Goal: Book appointment/travel/reservation

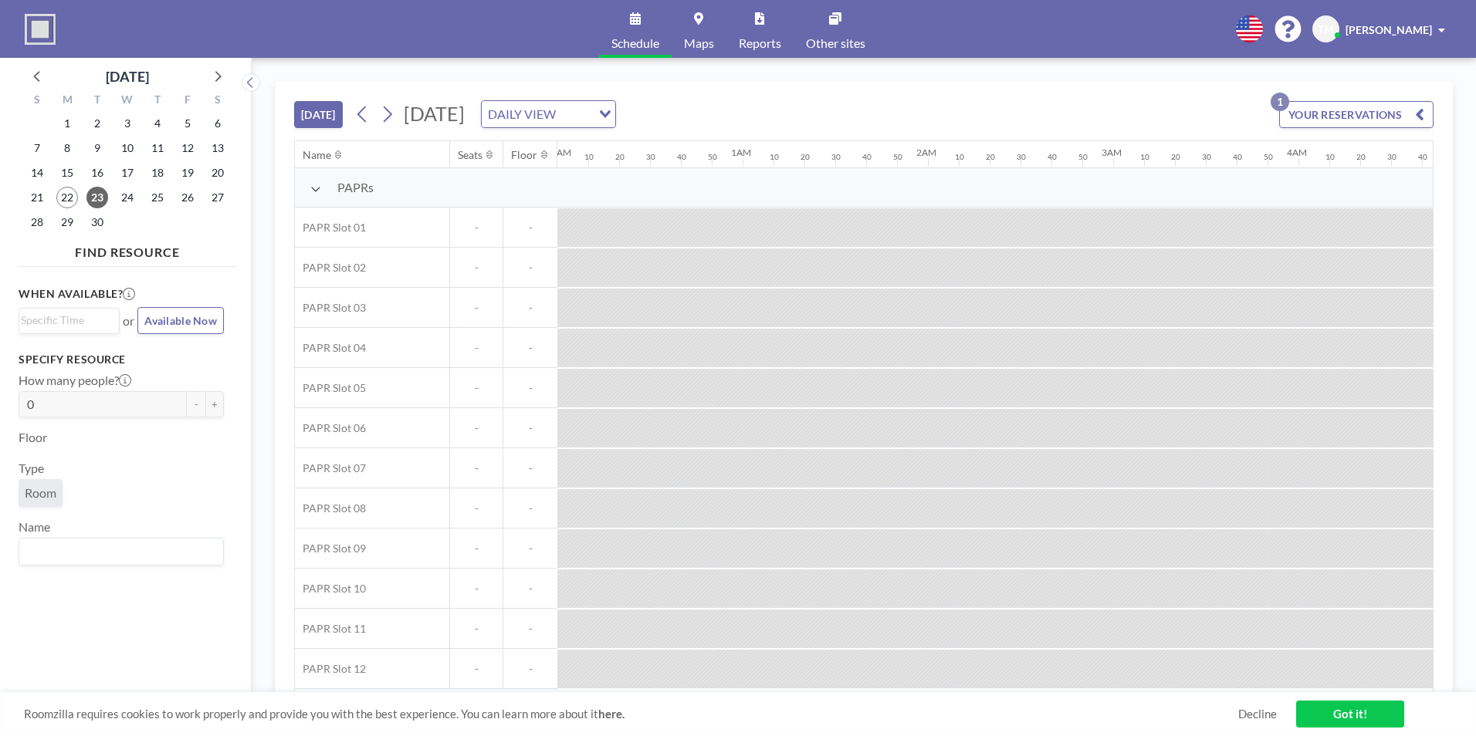
click at [981, 123] on button "YOUR RESERVATIONS 1" at bounding box center [1356, 114] width 154 height 27
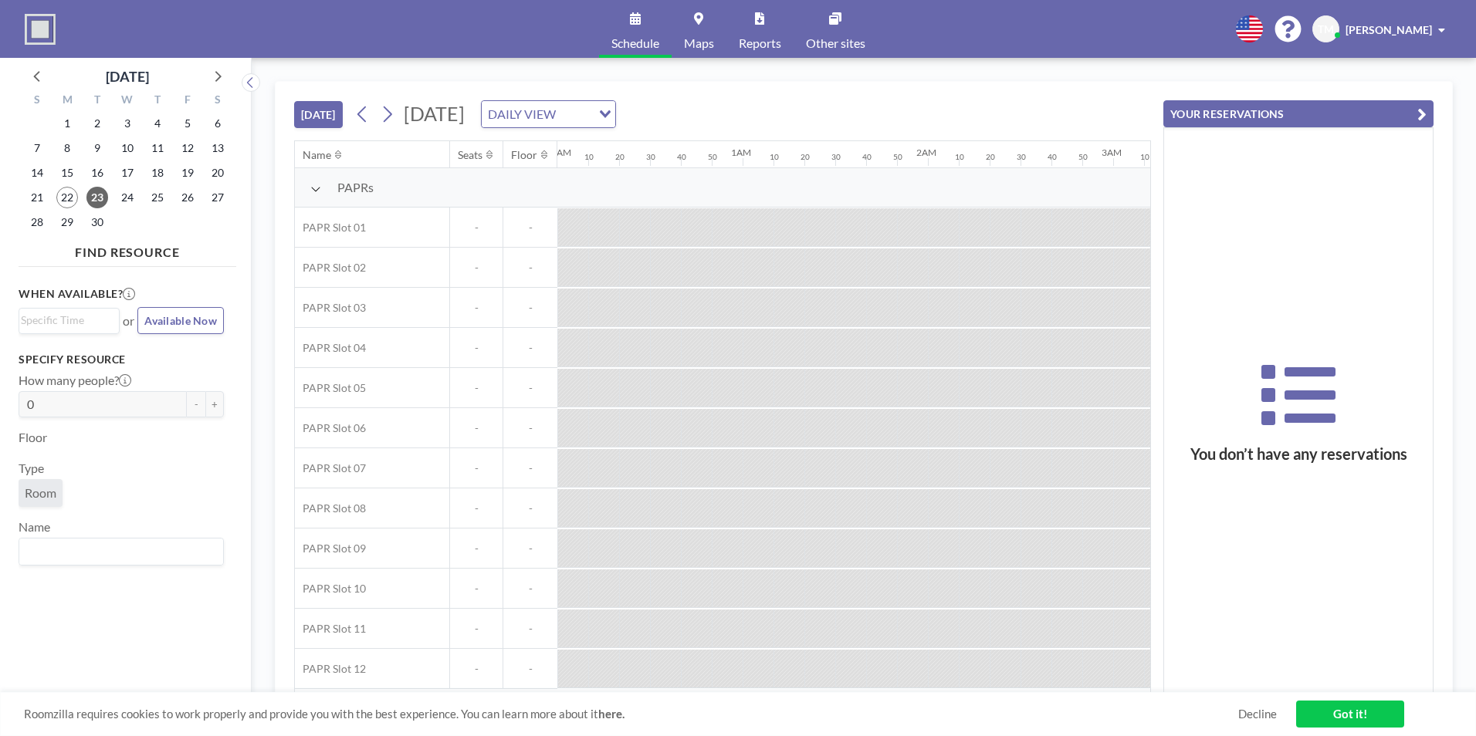
click at [981, 101] on div "[DATE] [DATE] DAILY VIEW Loading..." at bounding box center [722, 111] width 857 height 59
click at [981, 114] on button "YOUR RESERVATIONS" at bounding box center [1298, 113] width 270 height 27
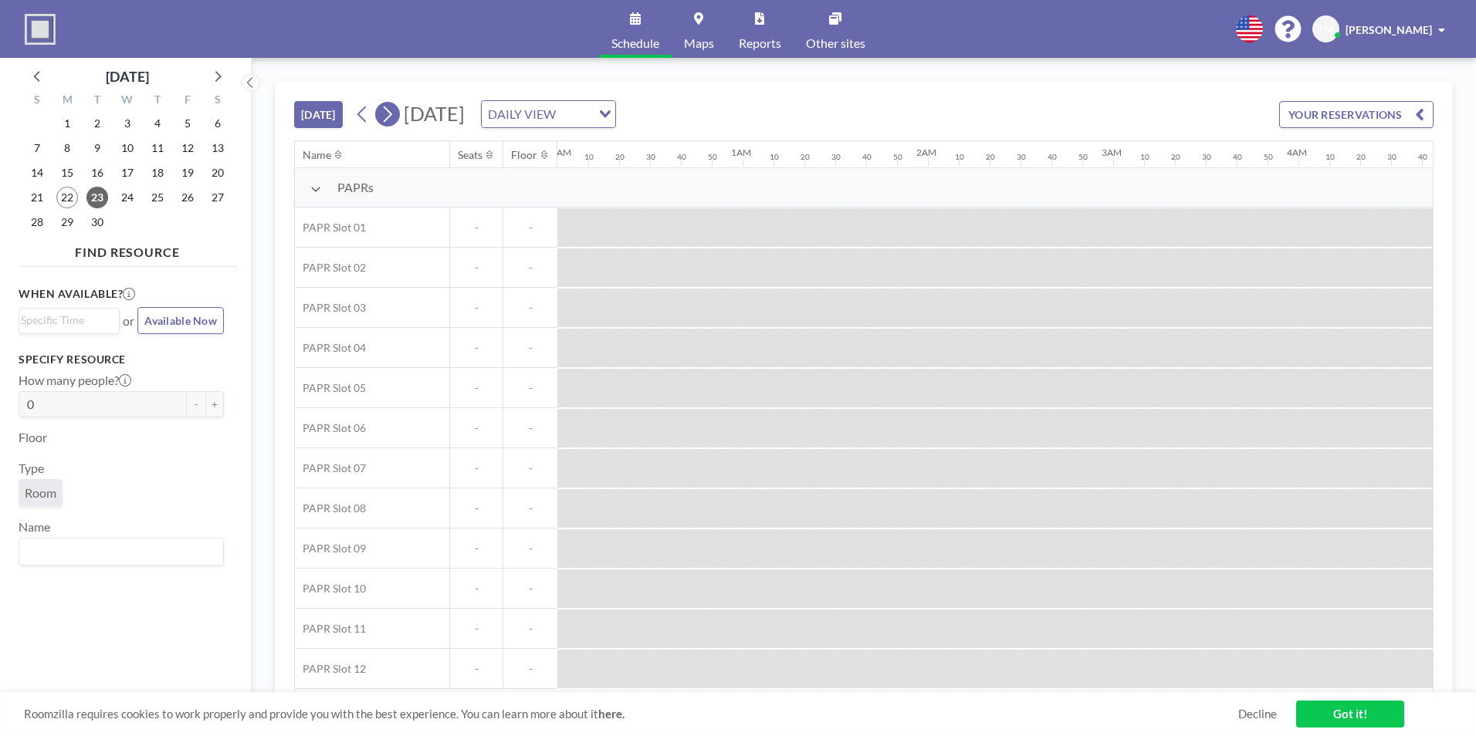
click at [400, 115] on button at bounding box center [387, 114] width 25 height 25
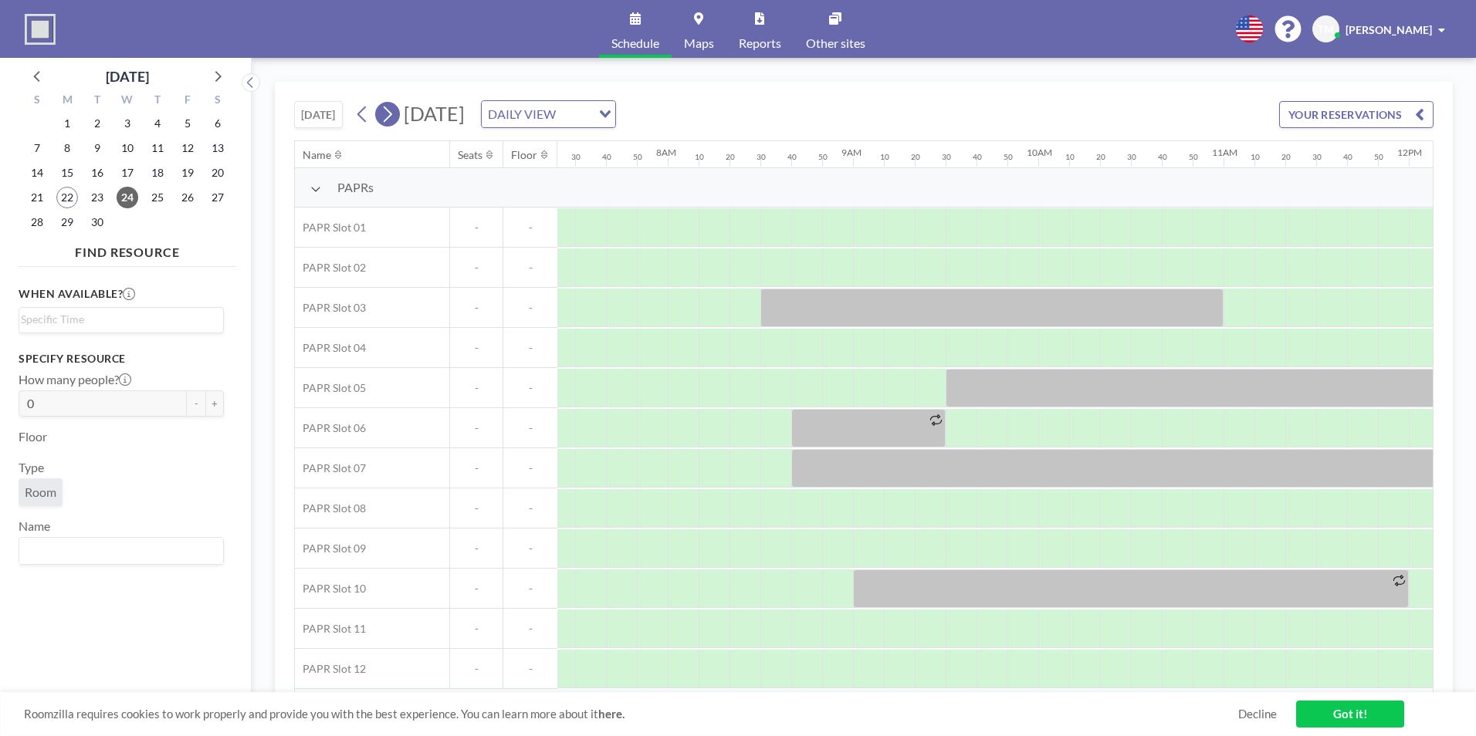
scroll to position [0, 1482]
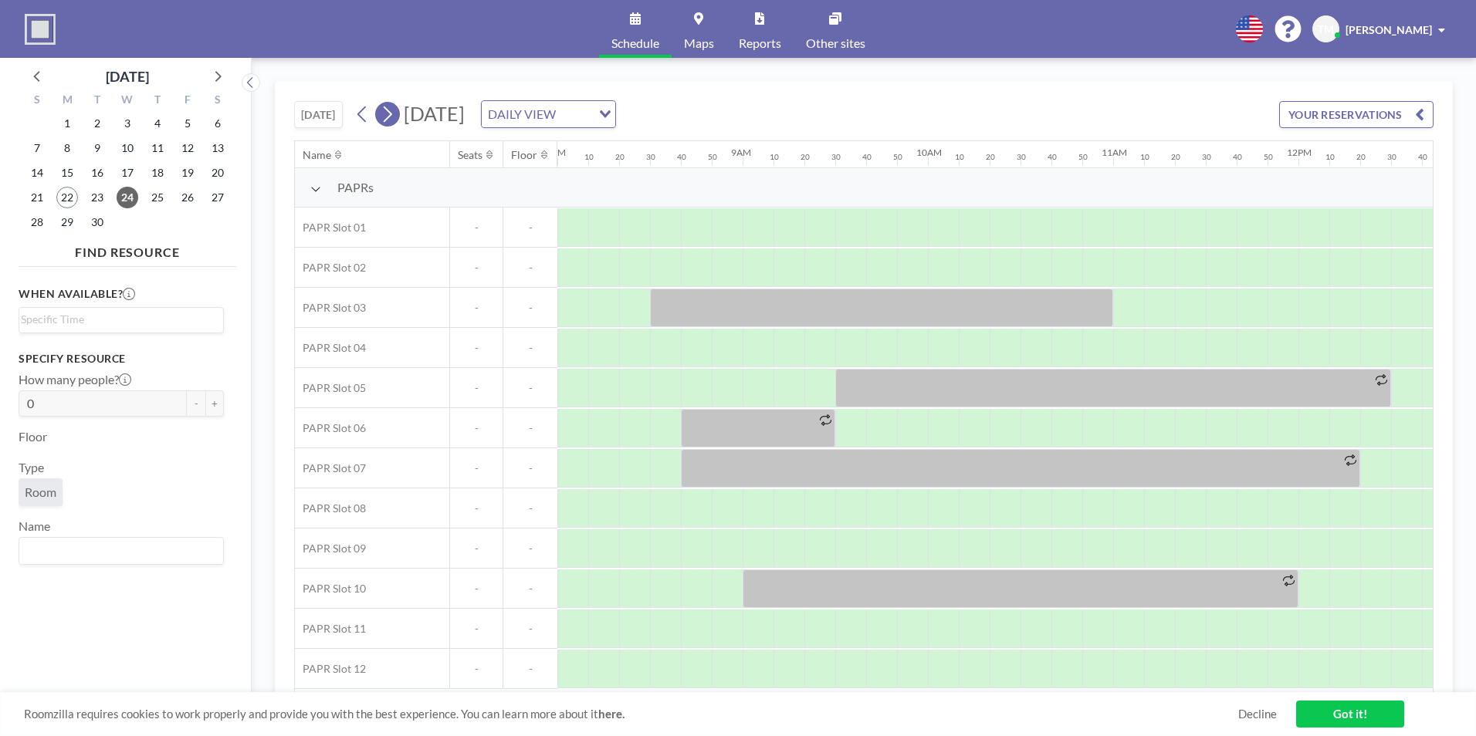
click at [393, 110] on icon at bounding box center [387, 114] width 15 height 23
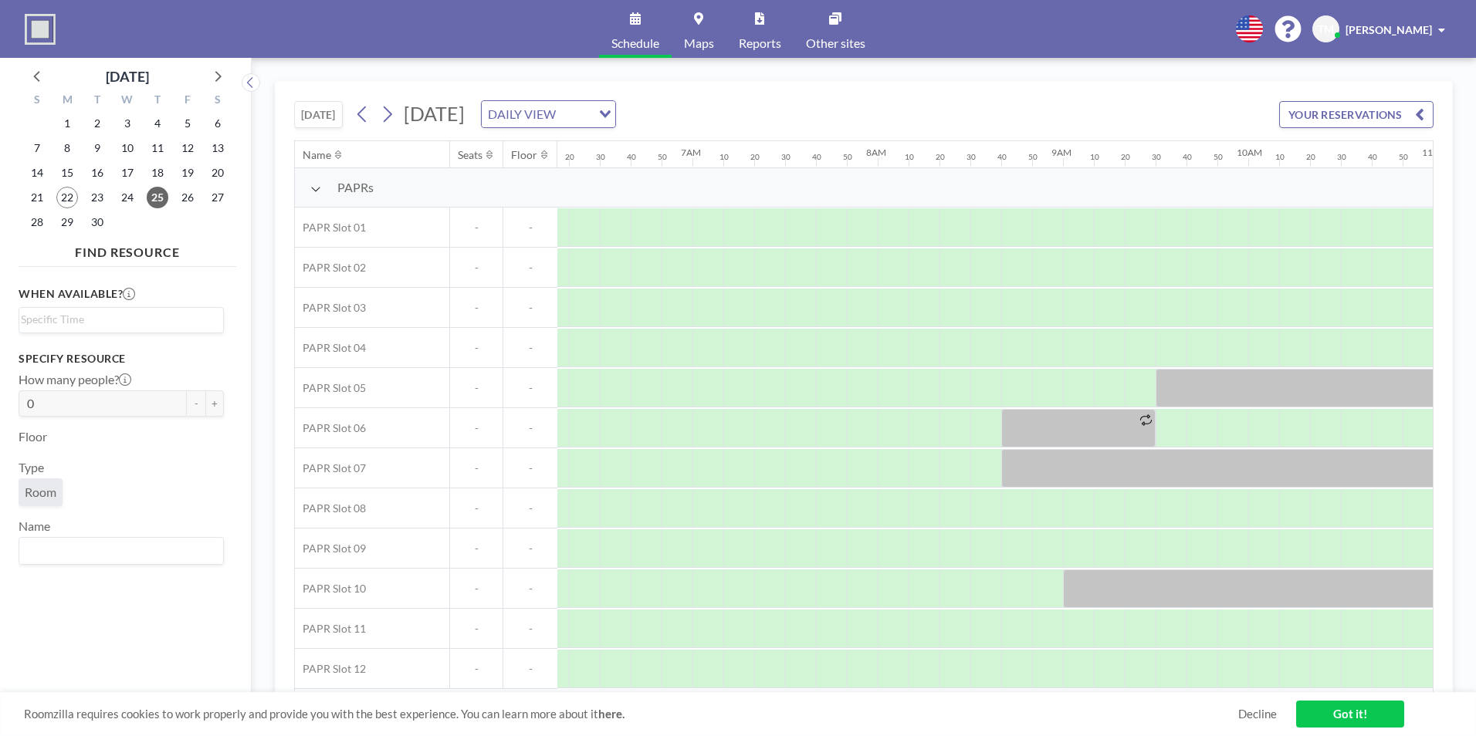
scroll to position [0, 1451]
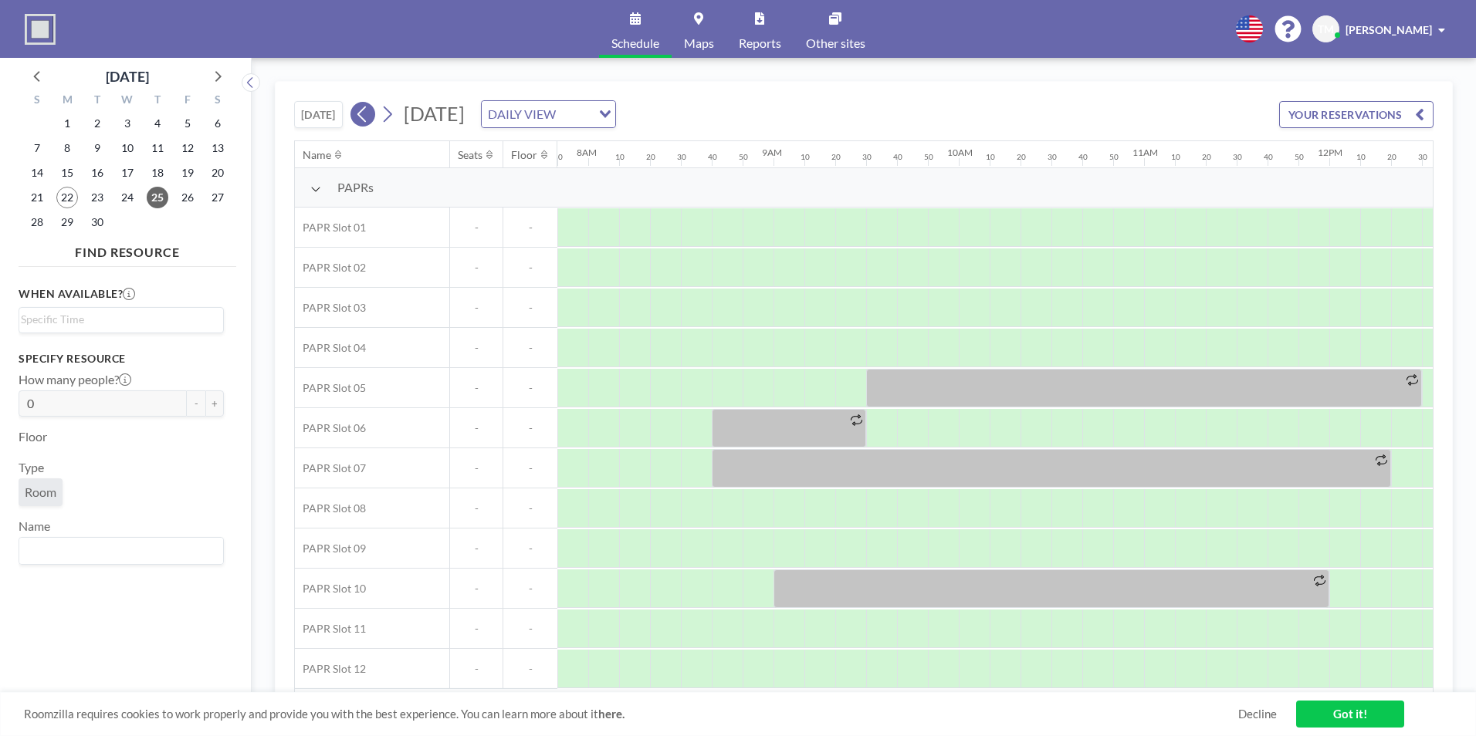
click at [356, 118] on button at bounding box center [362, 114] width 25 height 25
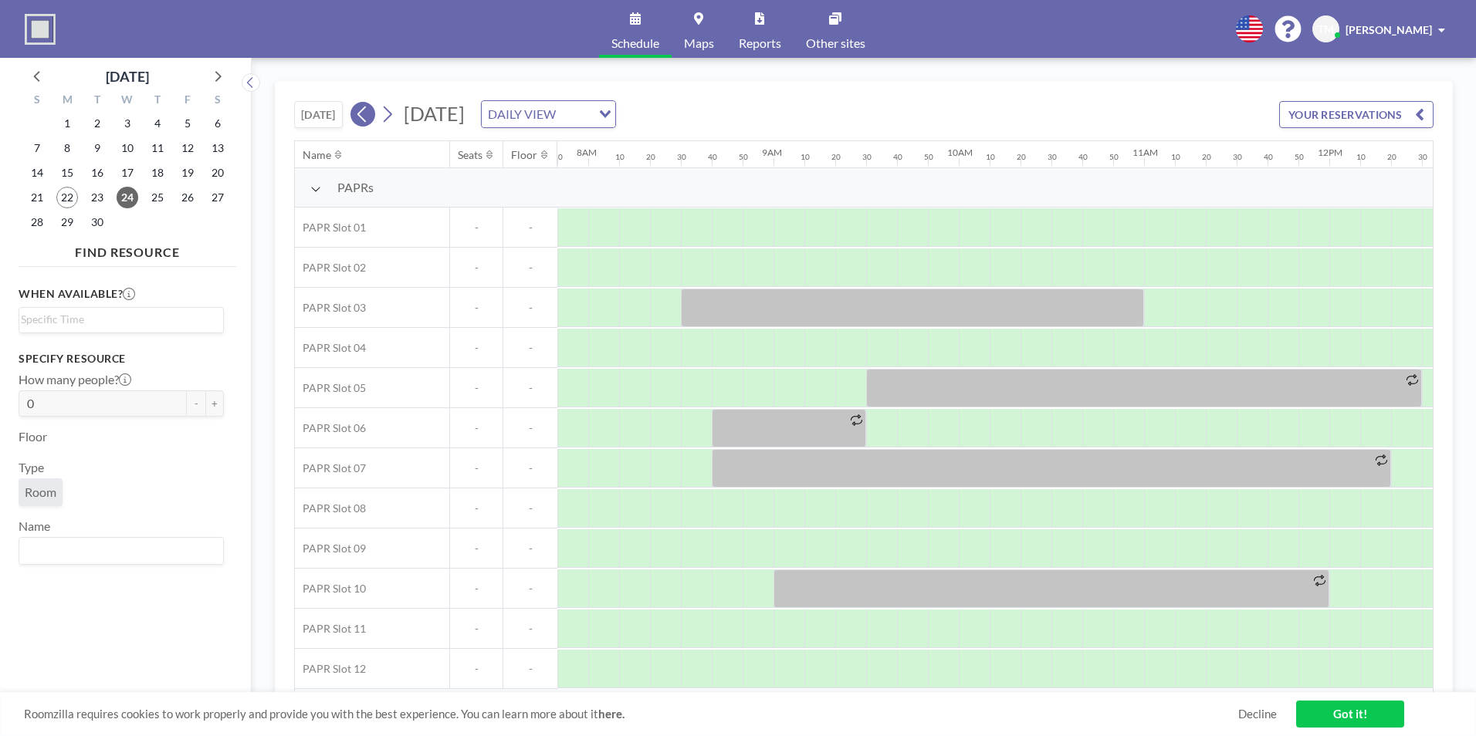
click at [356, 118] on button at bounding box center [362, 114] width 25 height 25
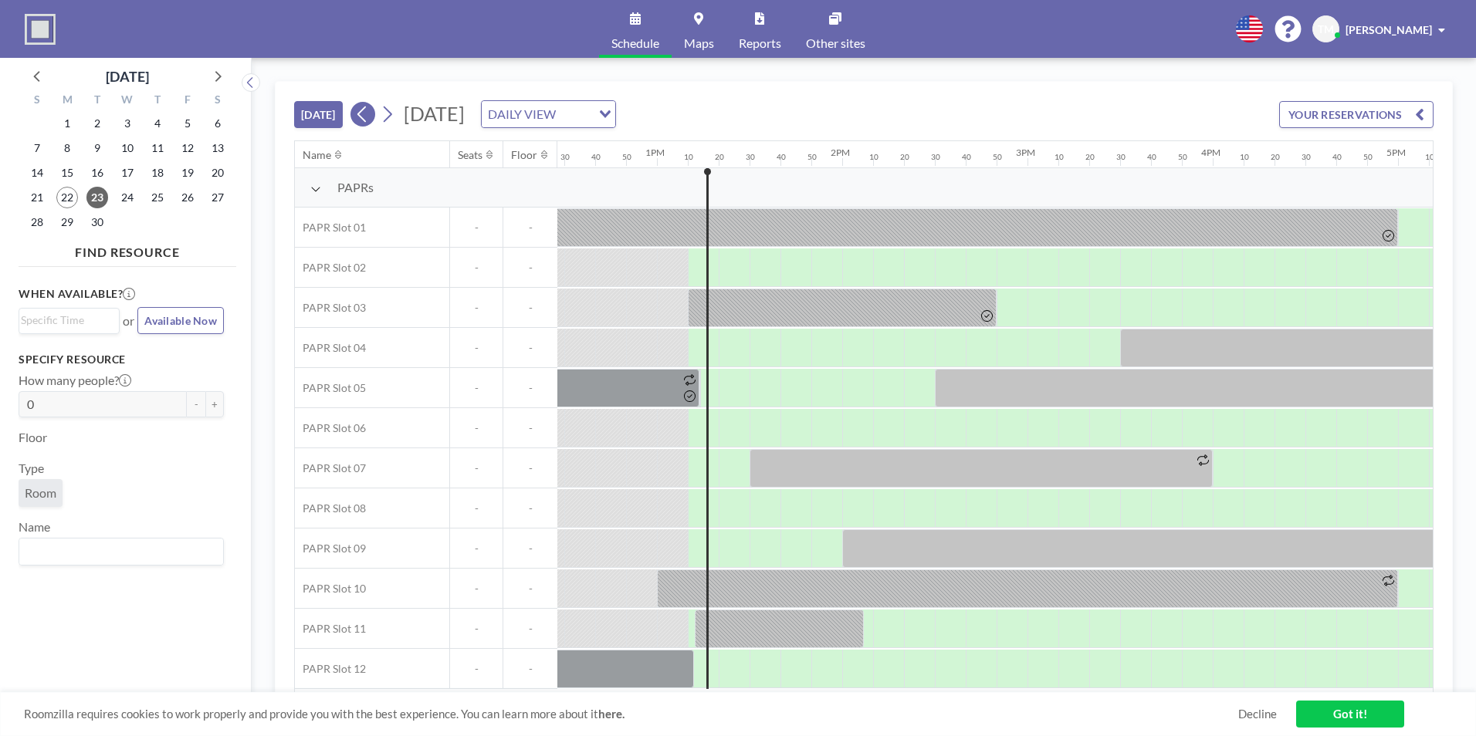
scroll to position [0, 2408]
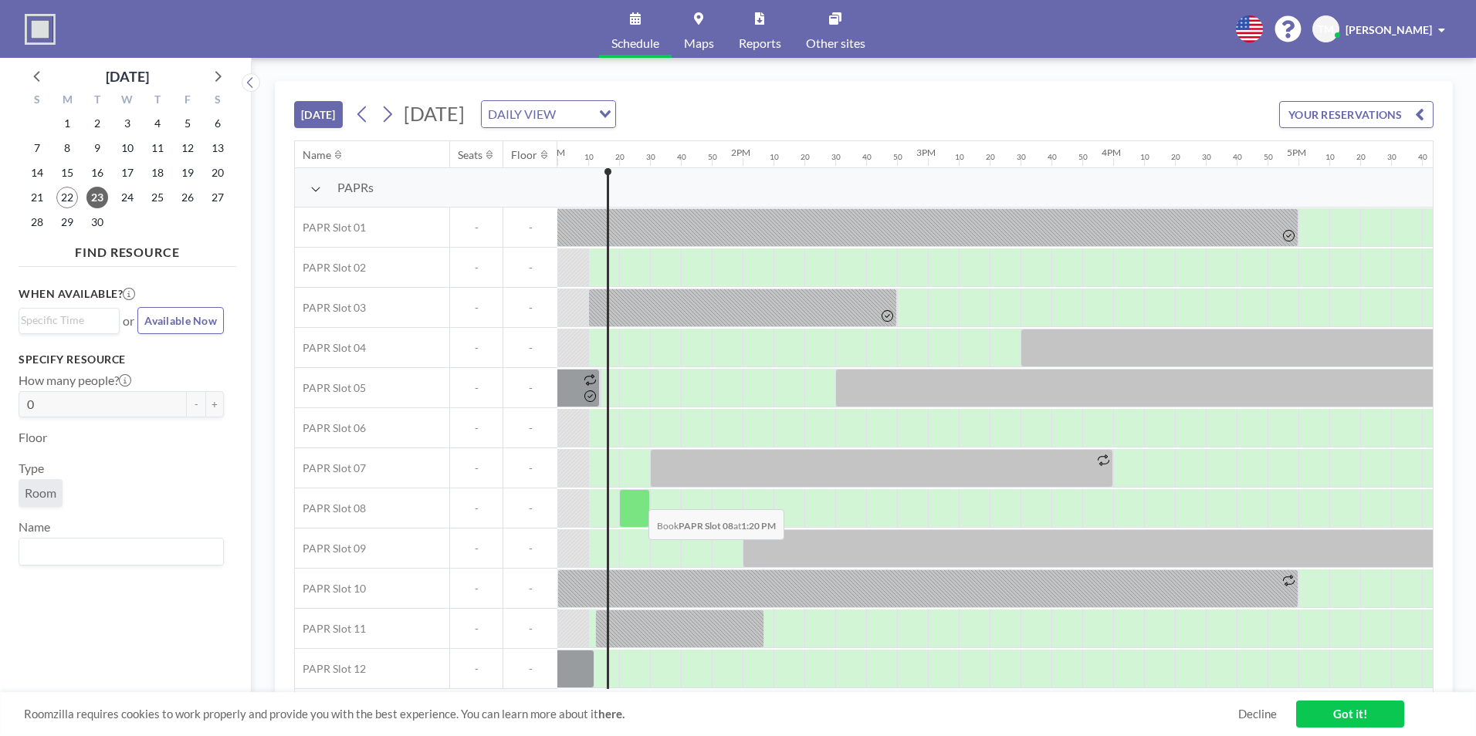
click at [636, 458] on div at bounding box center [634, 508] width 31 height 39
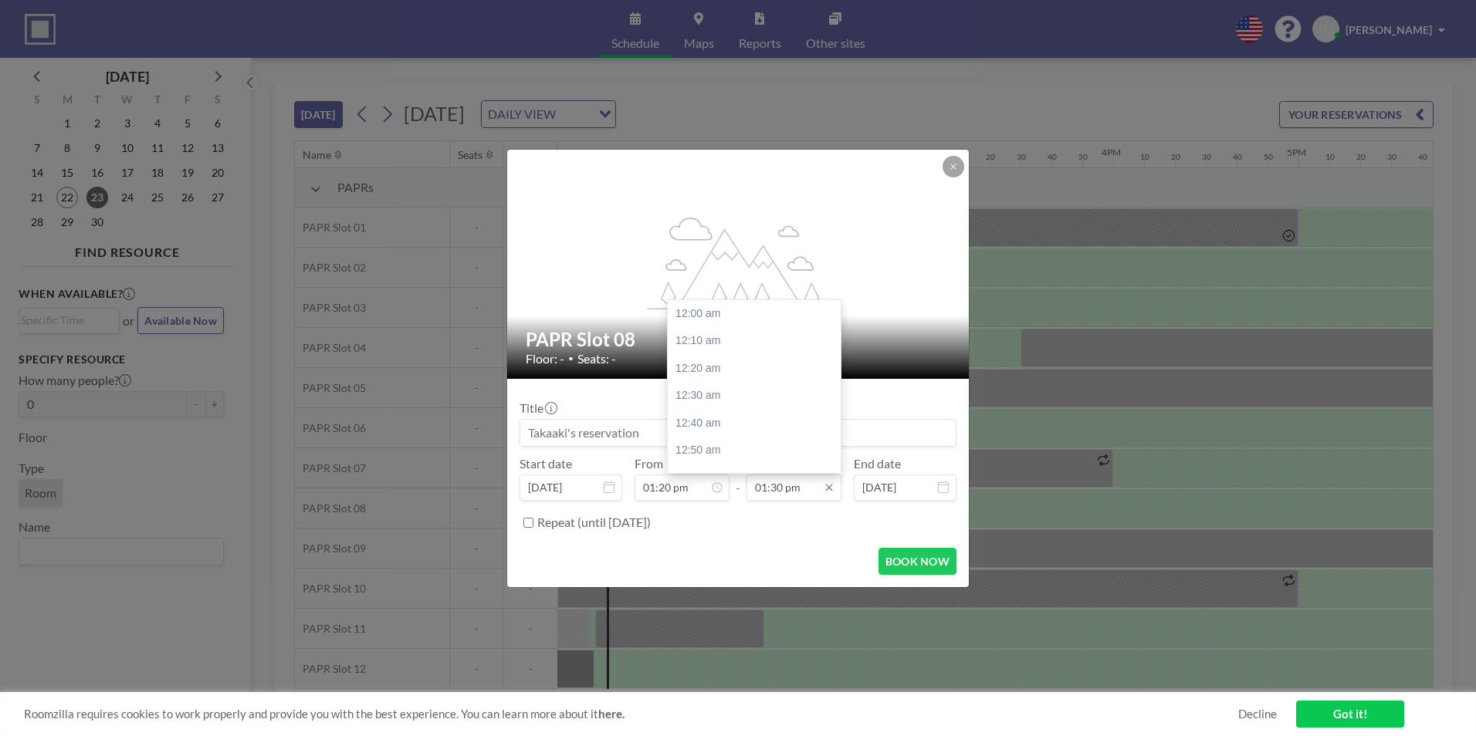
scroll to position [2225, 0]
click at [779, 458] on input "01:30 pm" at bounding box center [793, 488] width 95 height 26
click at [705, 357] on div "05:00 pm" at bounding box center [758, 350] width 181 height 28
type input "05:00 pm"
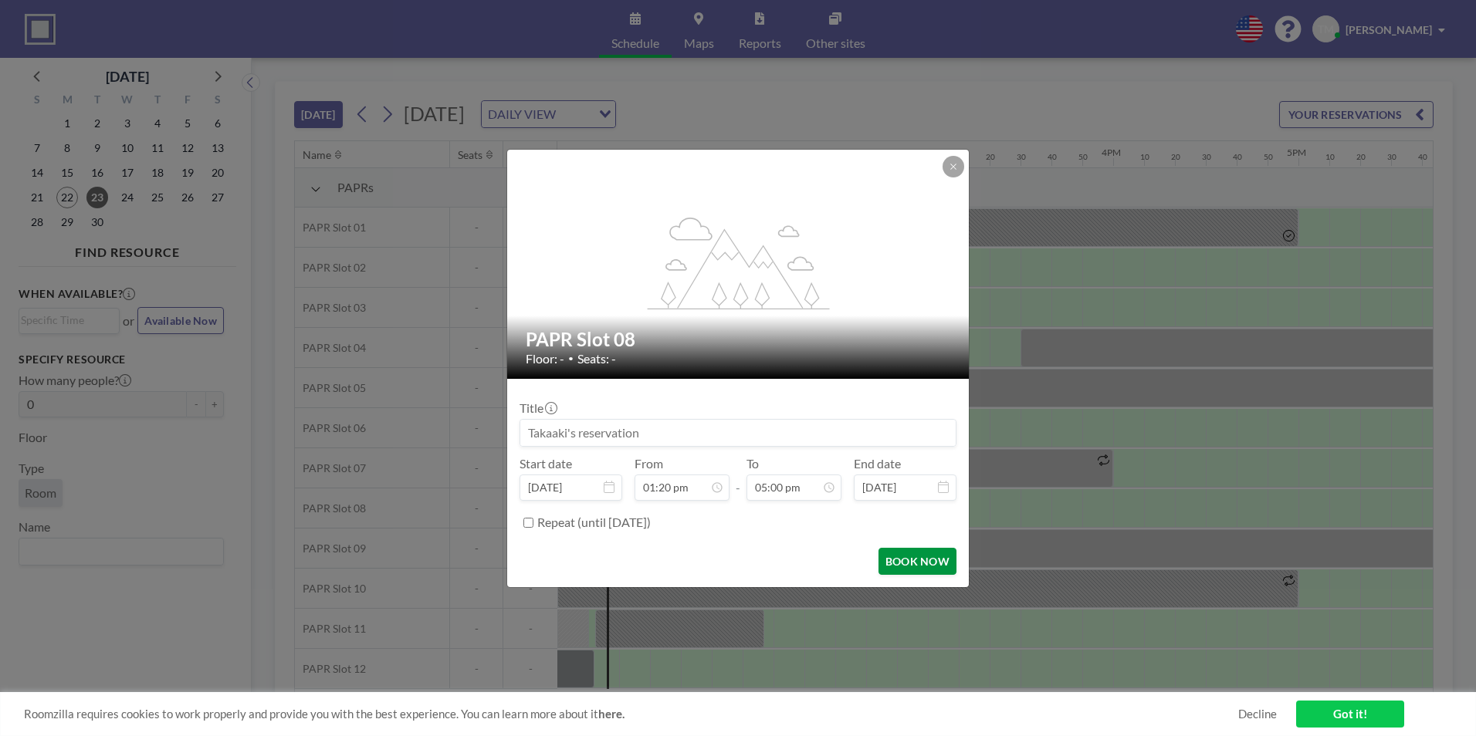
click at [923, 458] on button "BOOK NOW" at bounding box center [917, 561] width 78 height 27
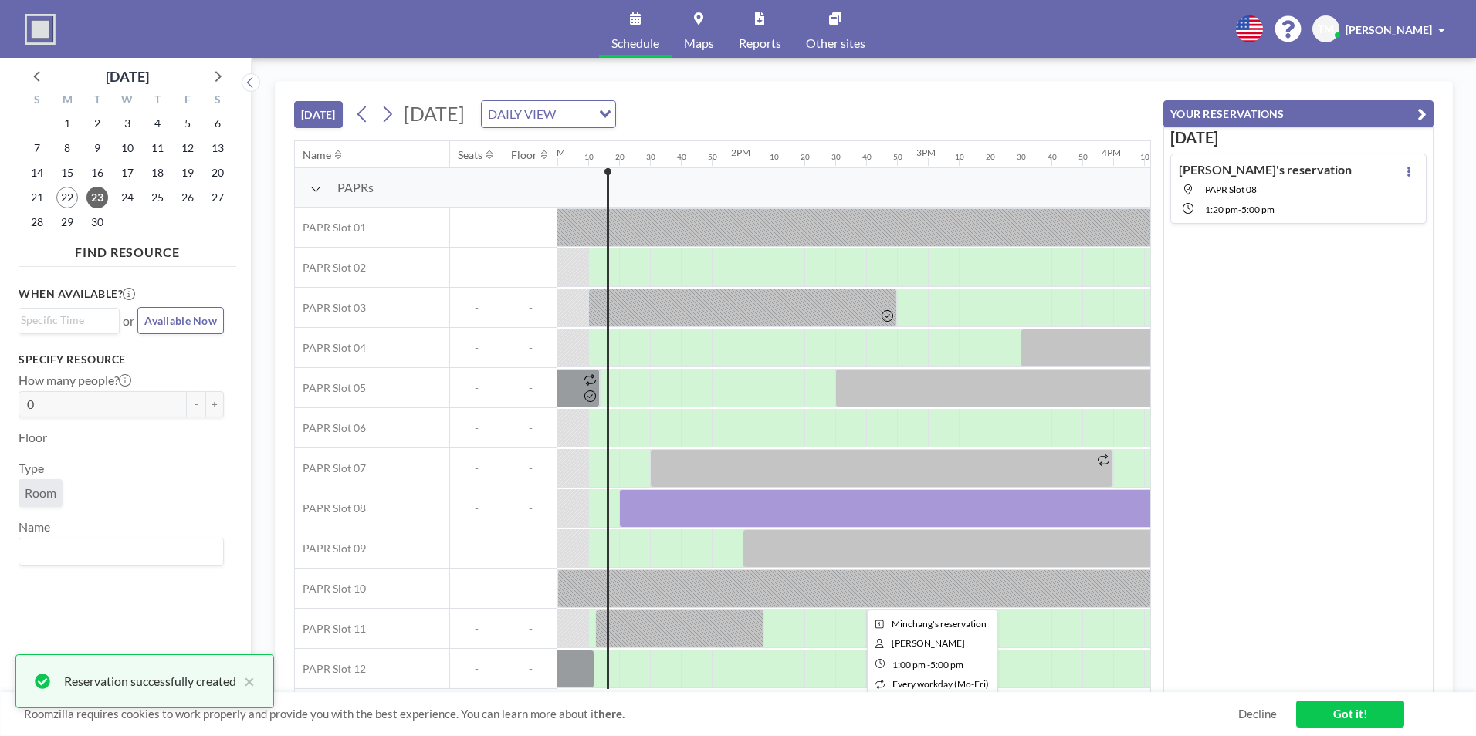
scroll to position [0, 0]
